Goal: Register for event/course

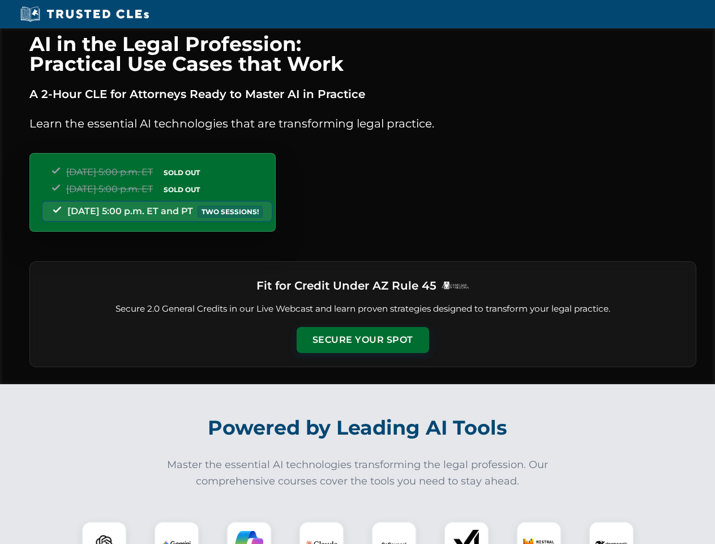
click at [362, 340] on button "Secure Your Spot" at bounding box center [363, 340] width 132 height 26
click at [104, 532] on img at bounding box center [104, 543] width 33 height 33
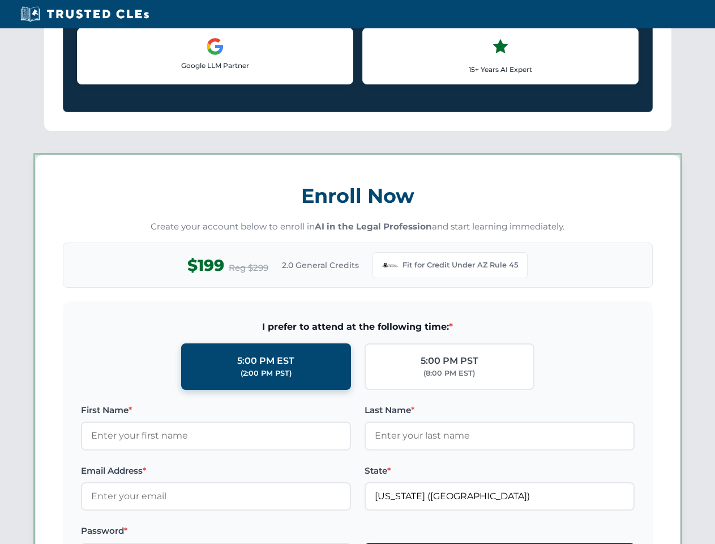
click at [249, 532] on label "Password *" at bounding box center [216, 531] width 270 height 14
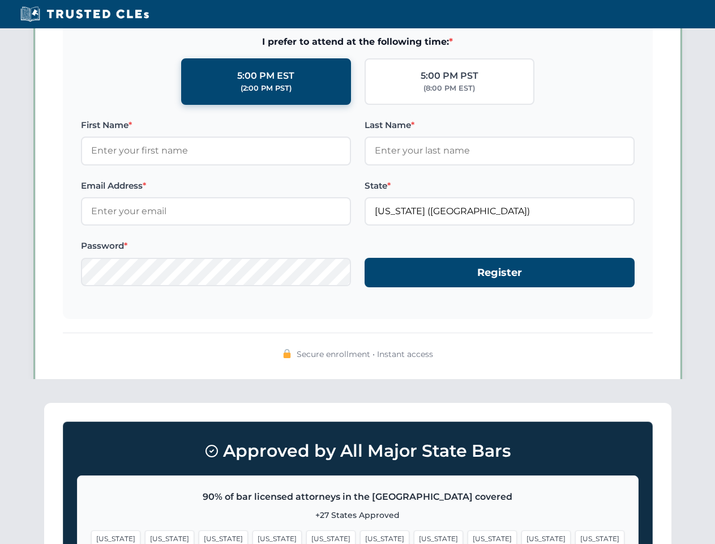
click at [521, 532] on span "[US_STATE]" at bounding box center [545, 538] width 49 height 16
